Goal: Task Accomplishment & Management: Use online tool/utility

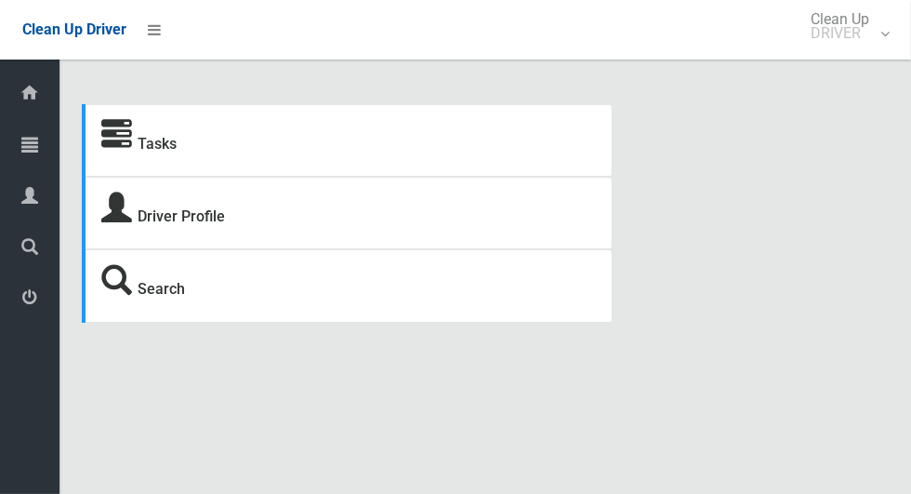
click at [199, 148] on div "Tasks" at bounding box center [347, 140] width 531 height 73
click at [162, 152] on link "Tasks" at bounding box center [157, 144] width 39 height 18
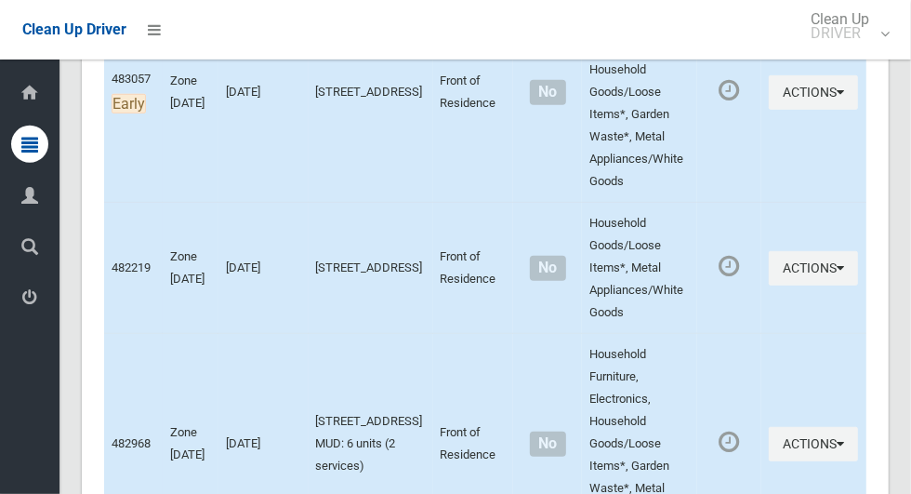
scroll to position [421, 0]
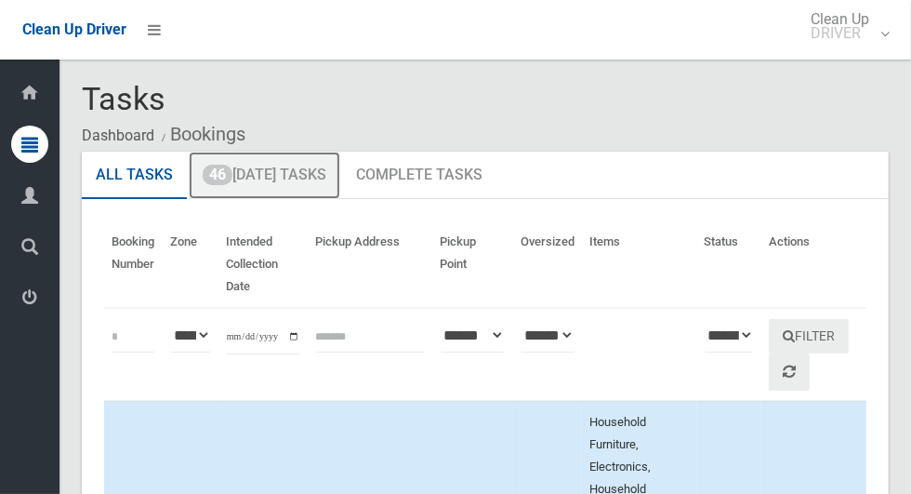
click at [248, 183] on link "46 [DATE] Tasks" at bounding box center [265, 176] width 152 height 48
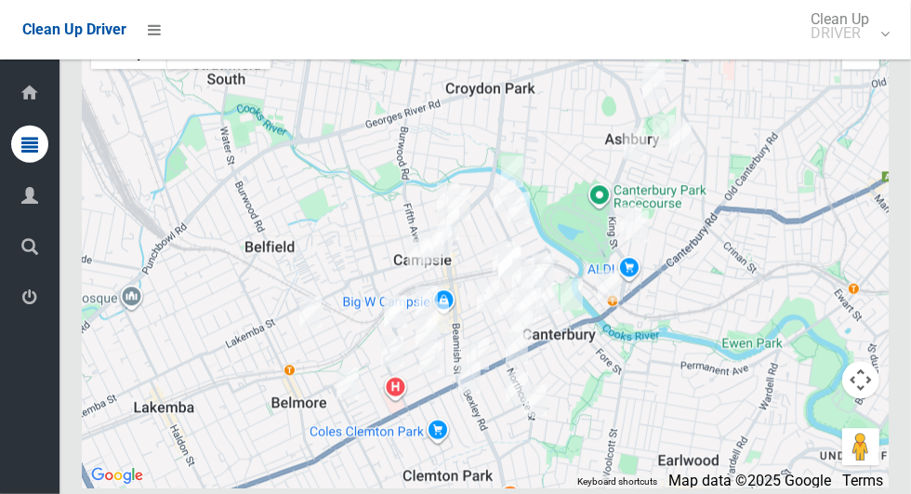
scroll to position [9405, 0]
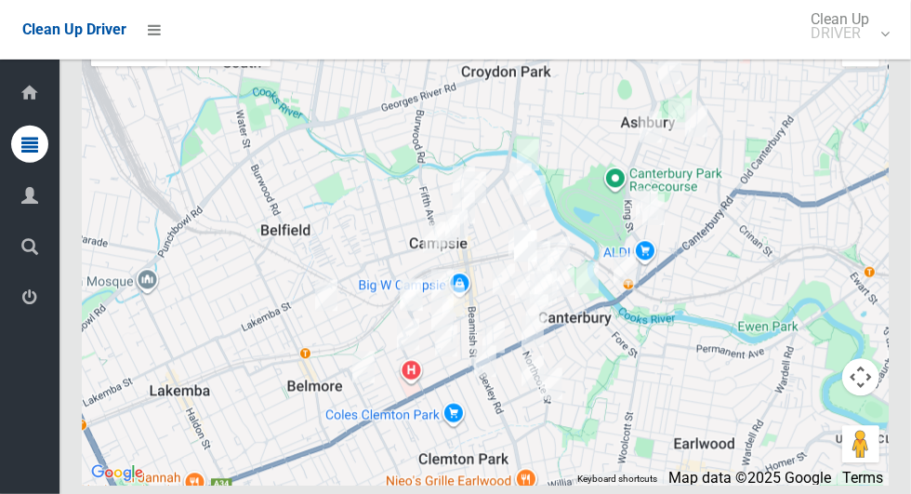
click at [634, 424] on div at bounding box center [485, 252] width 807 height 465
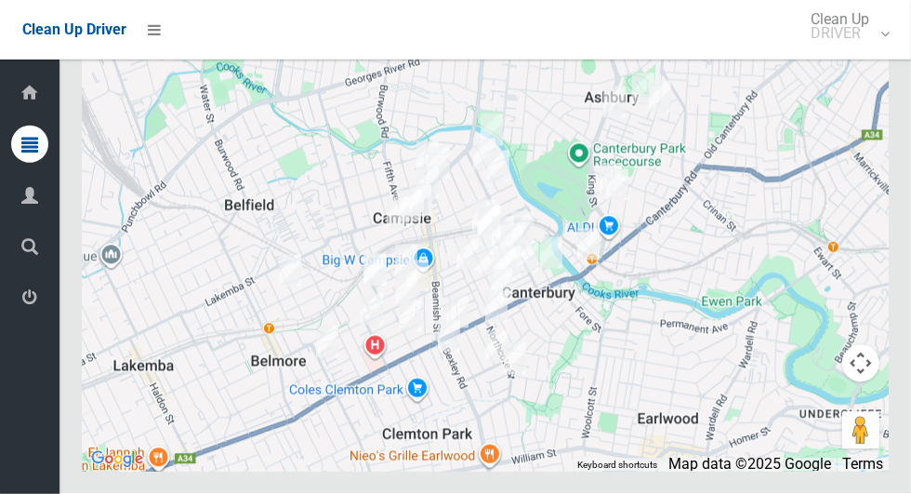
scroll to position [9420, 0]
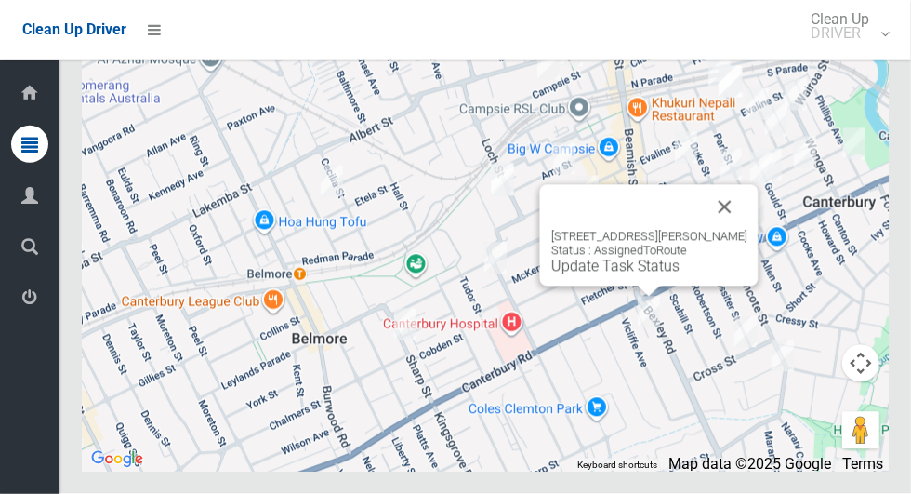
click at [742, 230] on button "Close" at bounding box center [725, 207] width 45 height 45
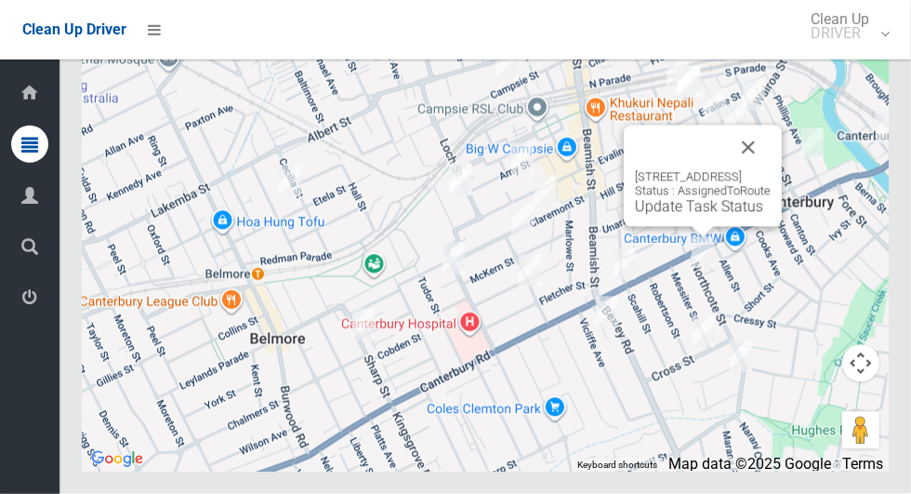
click at [771, 170] on button "Close" at bounding box center [748, 148] width 45 height 45
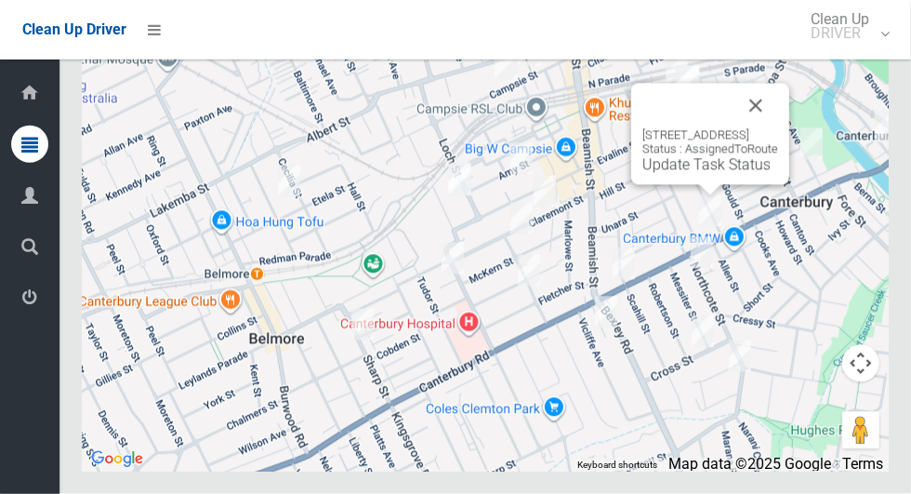
click at [778, 128] on button "Close" at bounding box center [756, 106] width 45 height 45
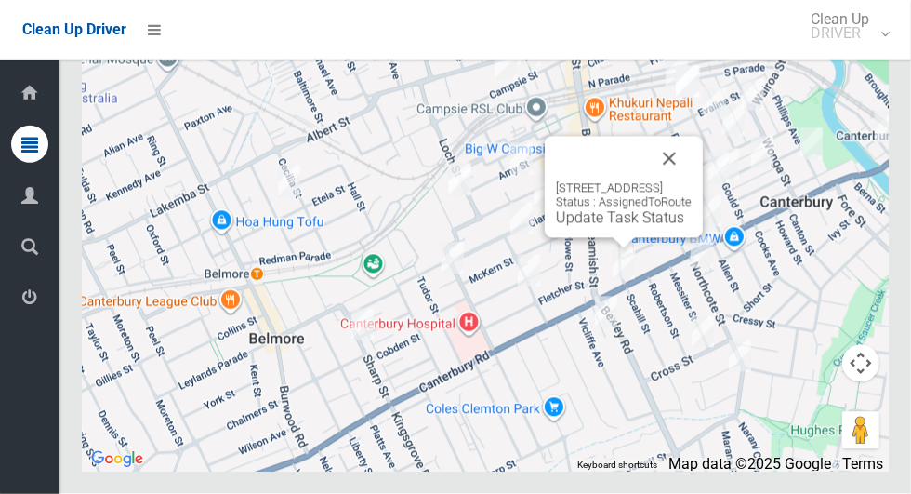
click at [692, 181] on button "Close" at bounding box center [669, 159] width 45 height 45
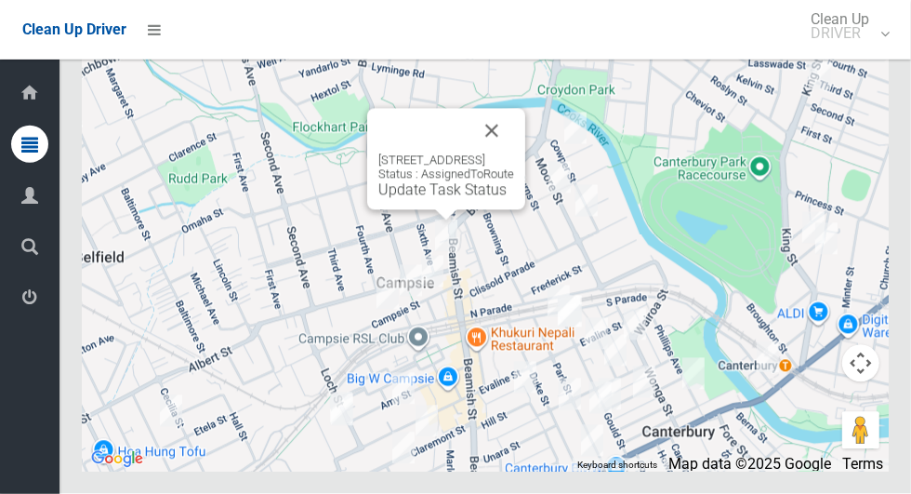
click at [514, 153] on button "Close" at bounding box center [492, 131] width 45 height 45
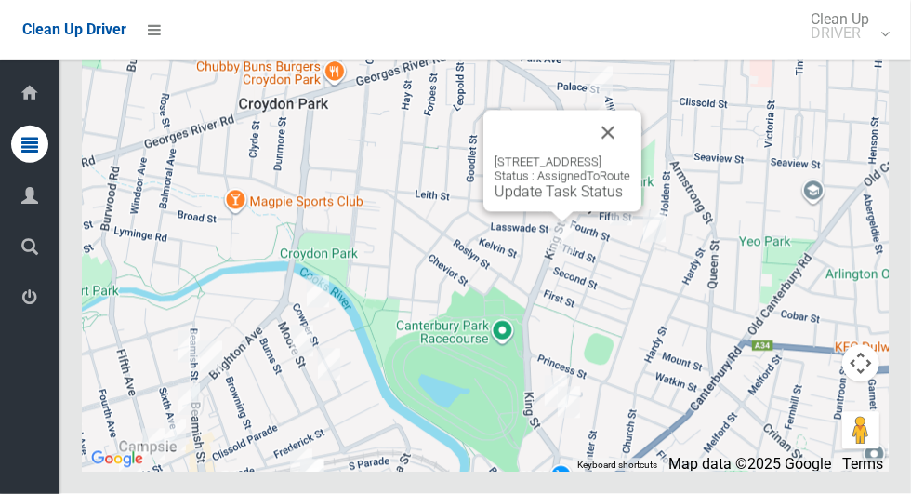
click at [618, 155] on button "Close" at bounding box center [608, 133] width 45 height 45
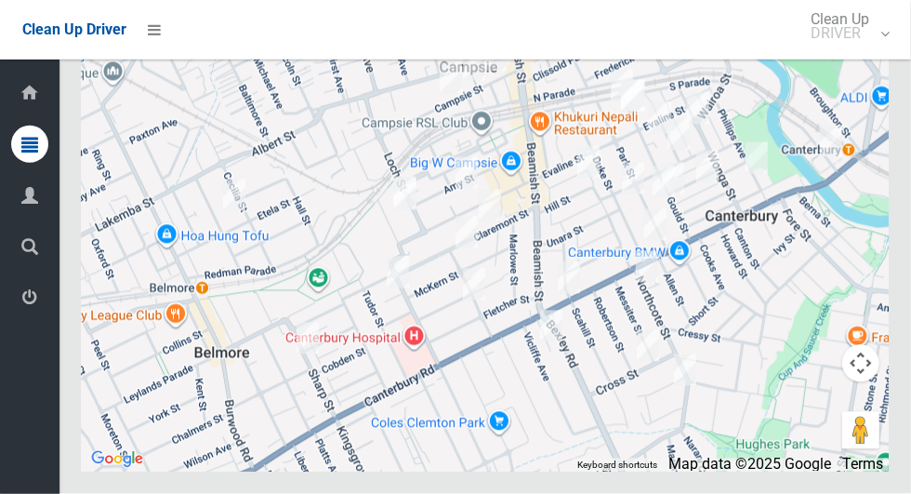
scroll to position [9425, 0]
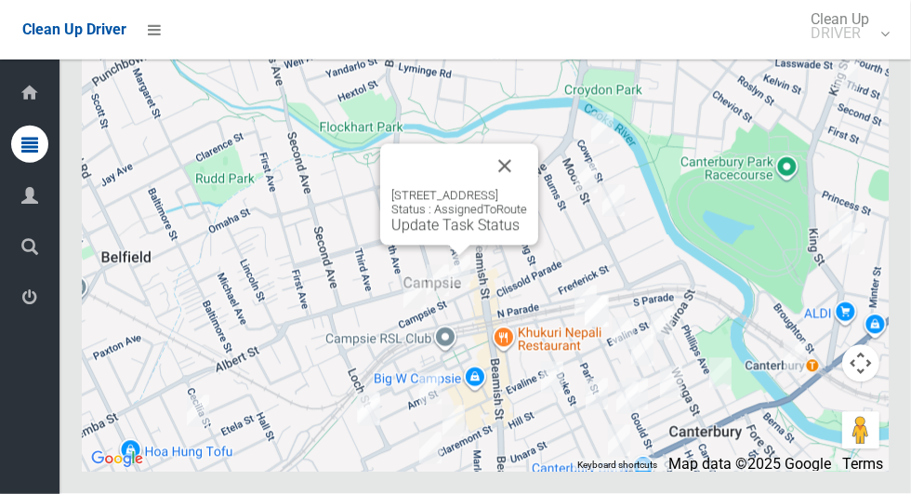
click at [527, 189] on button "Close" at bounding box center [505, 166] width 45 height 45
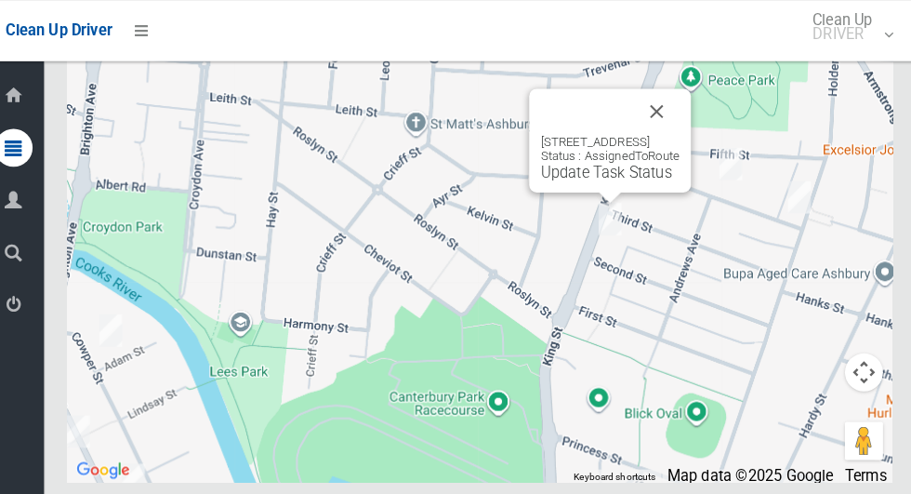
scroll to position [9417, 0]
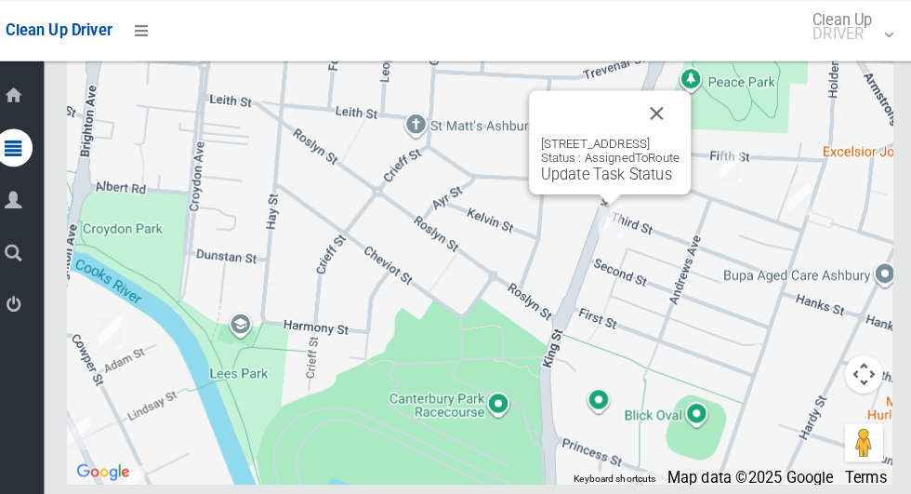
click at [681, 133] on button "Close" at bounding box center [658, 110] width 45 height 45
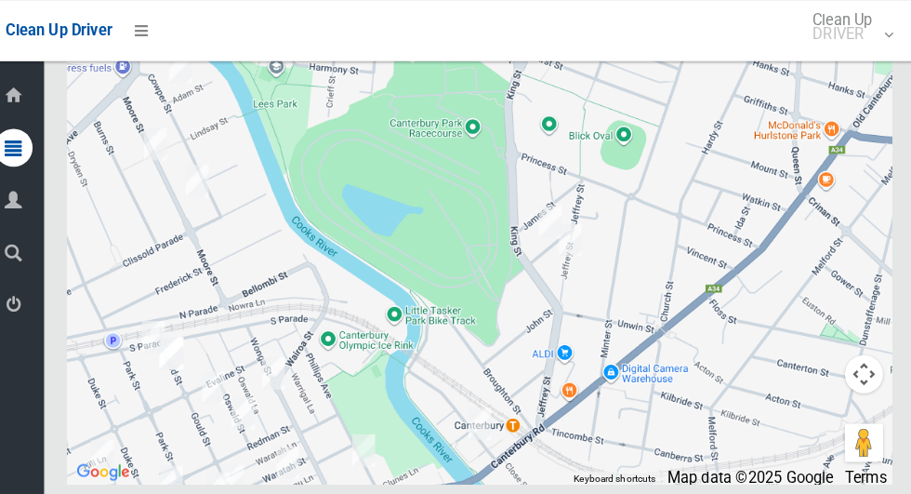
click at [483, 473] on div at bounding box center [485, 240] width 807 height 465
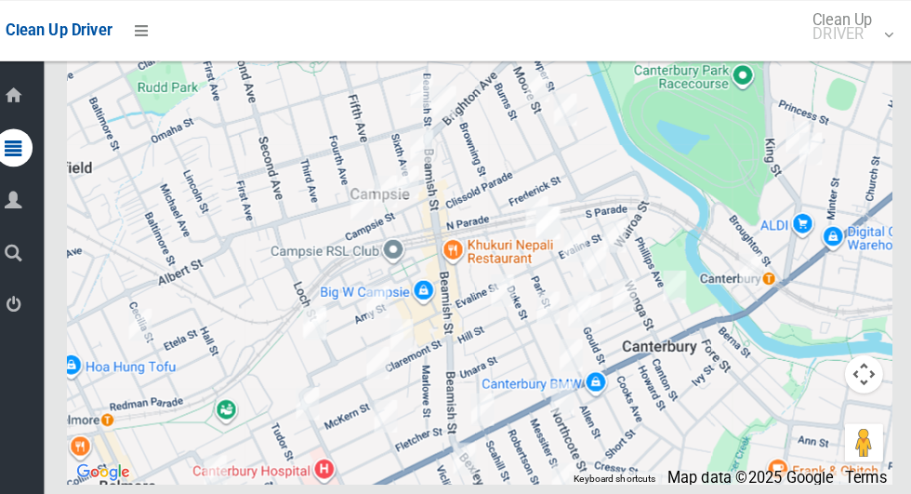
click at [382, 210] on div at bounding box center [485, 240] width 807 height 465
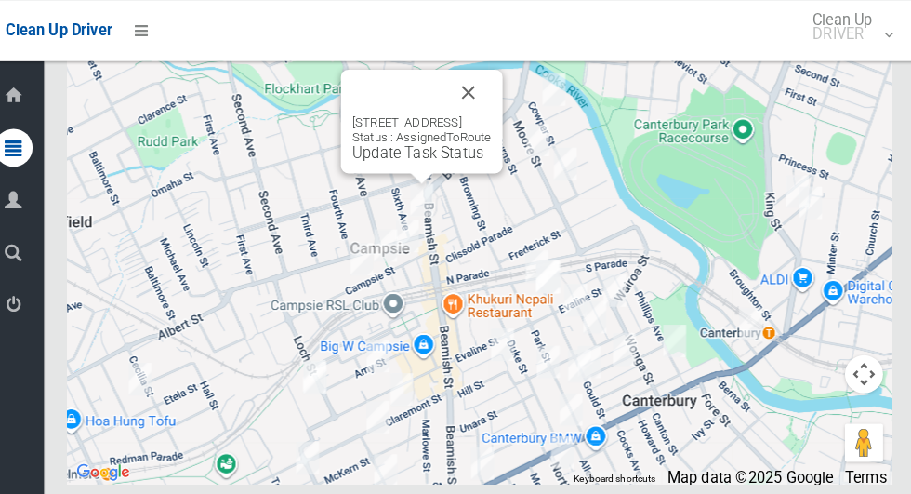
click at [497, 113] on button "Close" at bounding box center [474, 90] width 45 height 45
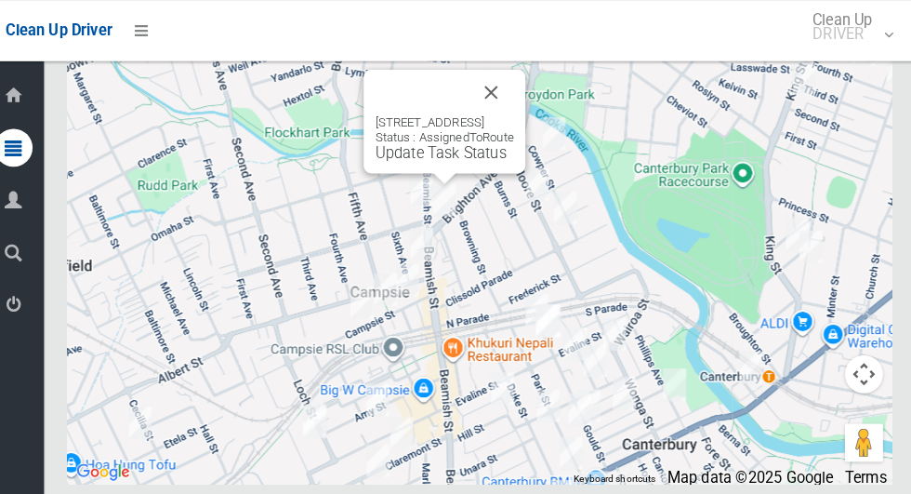
click at [425, 158] on link "Update Task Status" at bounding box center [447, 149] width 128 height 18
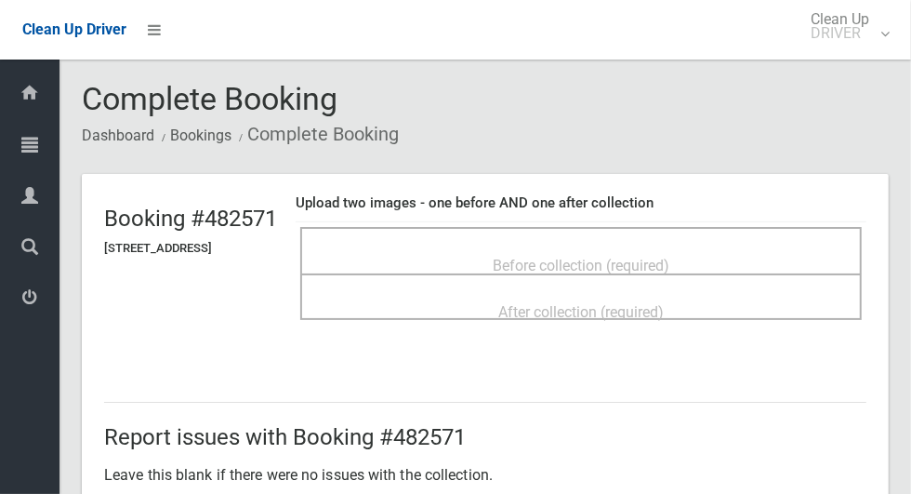
click at [642, 257] on span "Before collection (required)" at bounding box center [581, 266] width 177 height 18
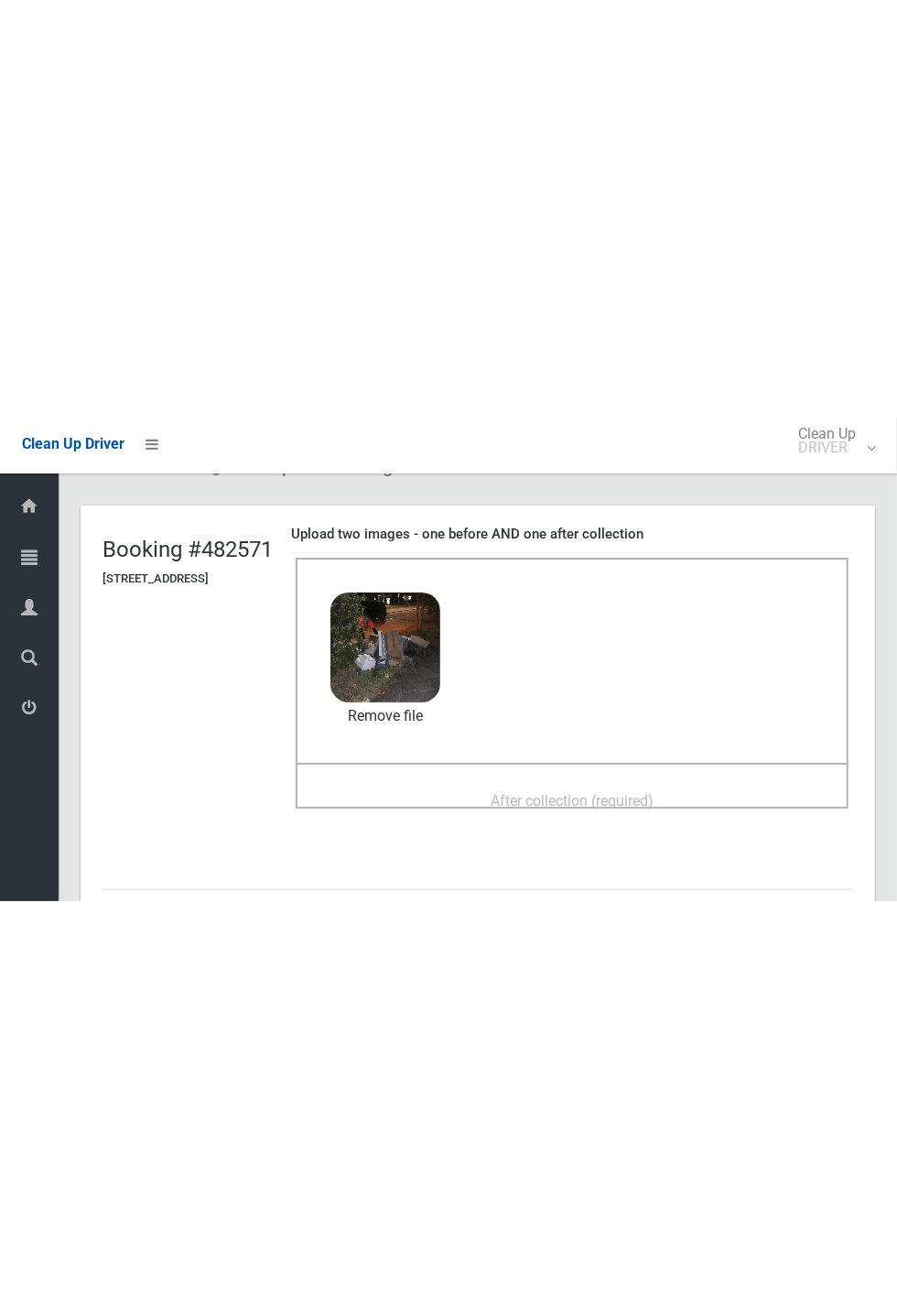
scroll to position [78, 0]
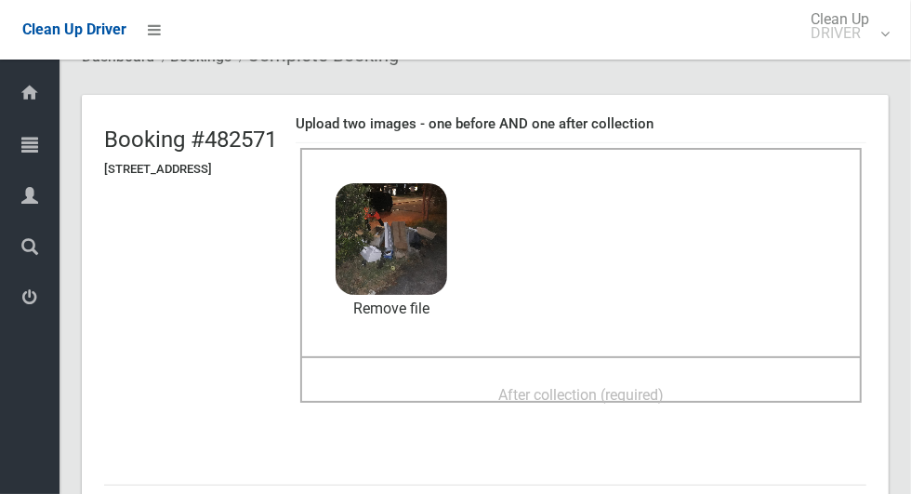
click at [747, 377] on div "After collection (required)" at bounding box center [581, 394] width 521 height 34
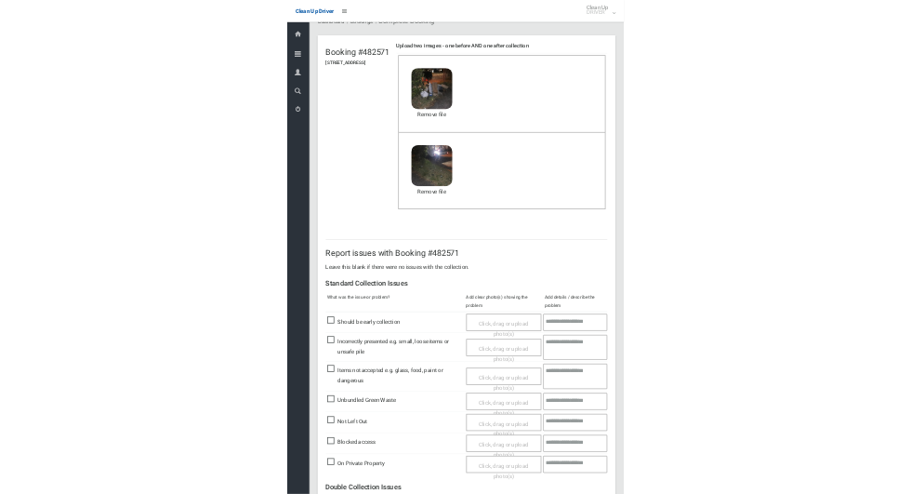
scroll to position [646, 0]
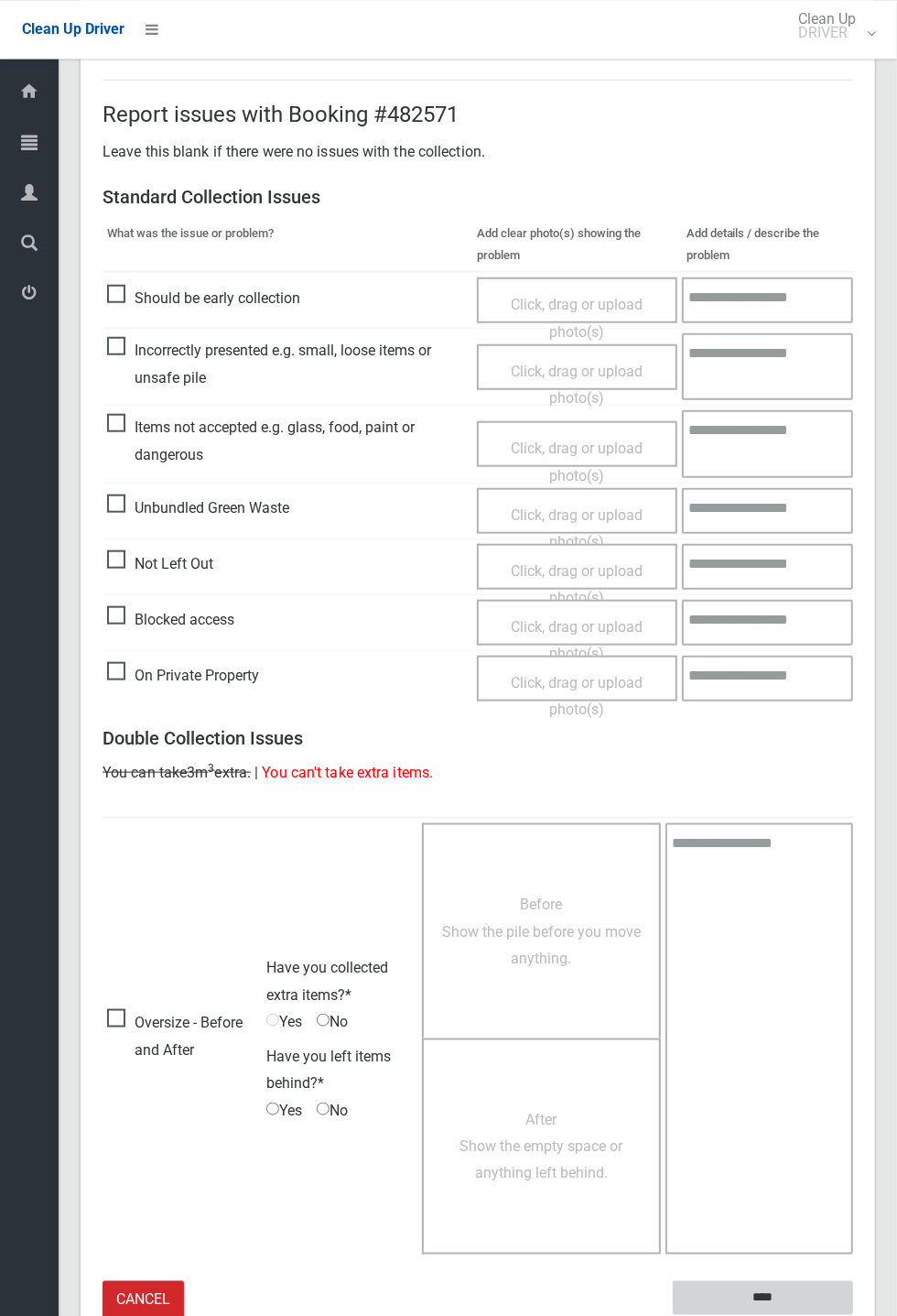
click at [812, 486] on input "****" at bounding box center [762, 1297] width 180 height 33
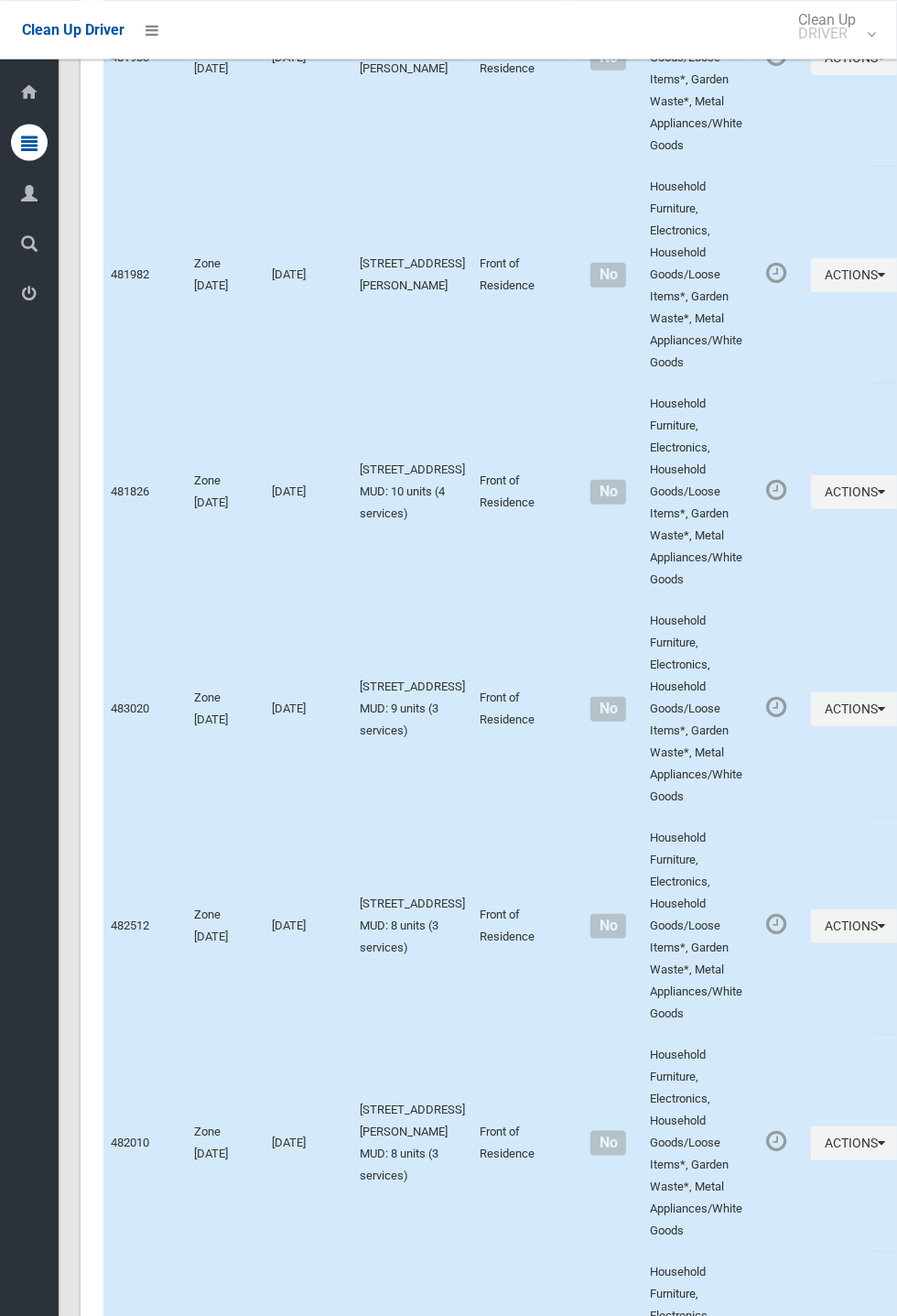
scroll to position [8436, 0]
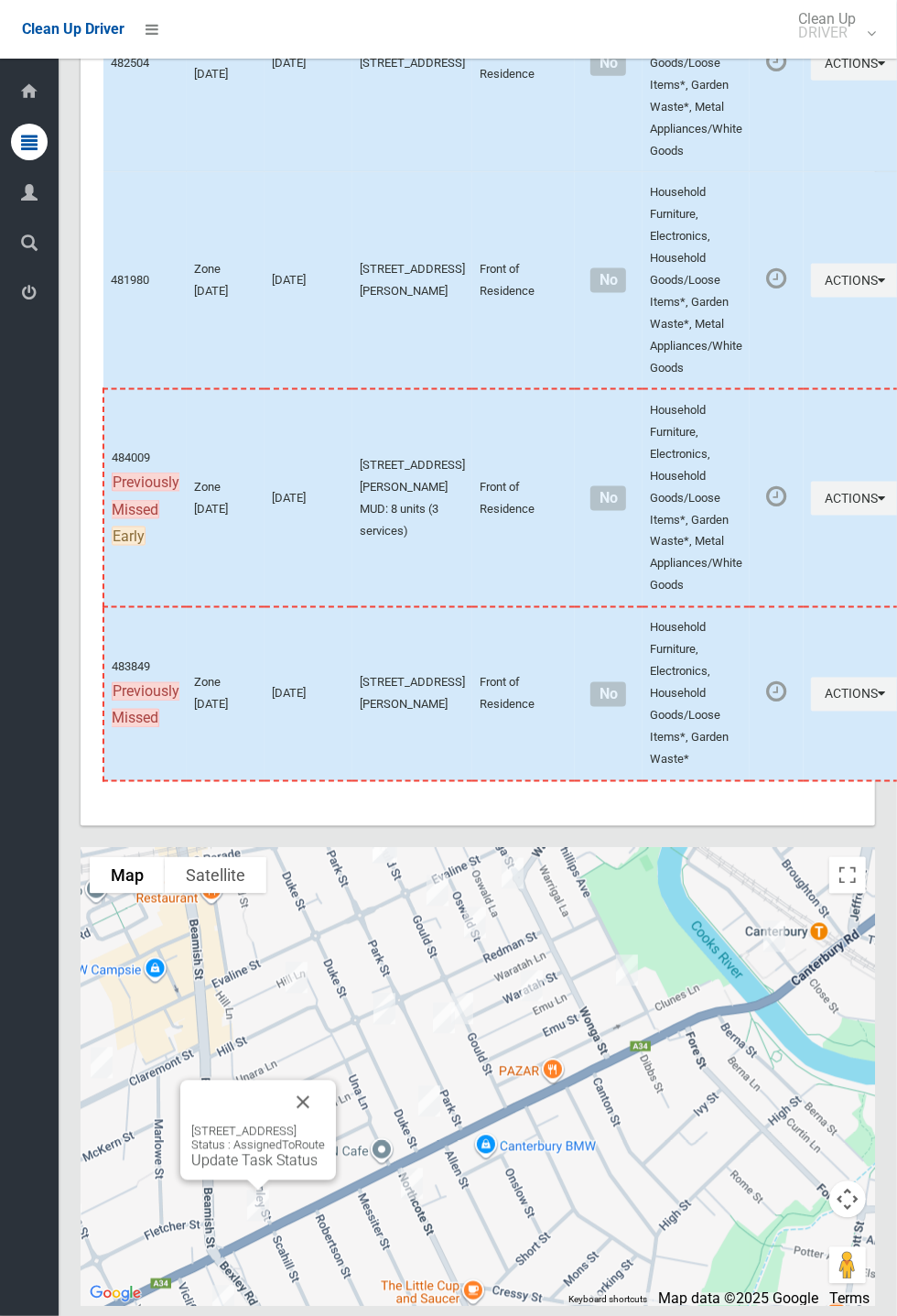
click at [251, 486] on link "Update Task Status" at bounding box center [254, 1161] width 126 height 18
